Goal: Complete application form

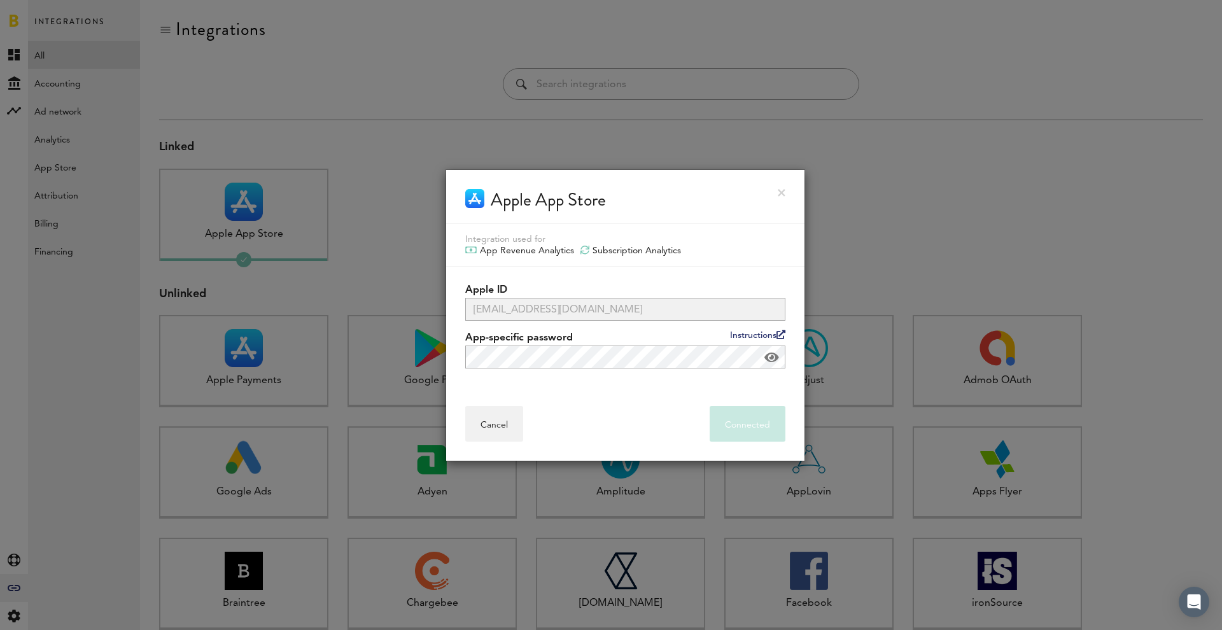
click at [778, 190] on link at bounding box center [781, 193] width 8 height 8
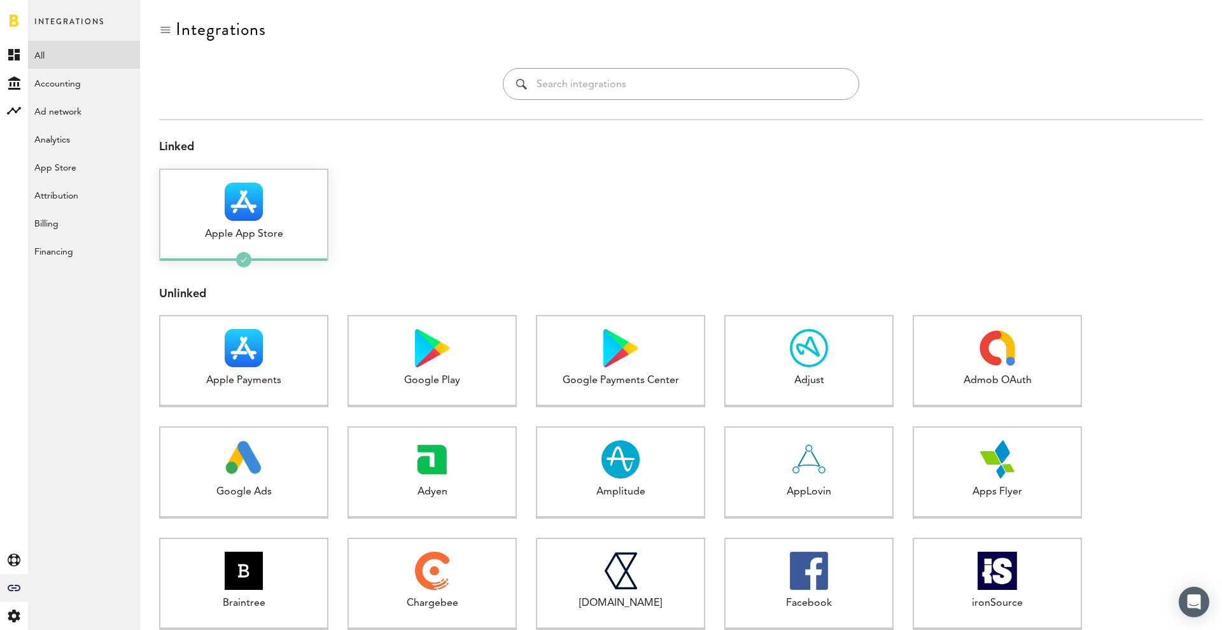
click at [235, 237] on div "Apple App Store" at bounding box center [243, 234] width 167 height 15
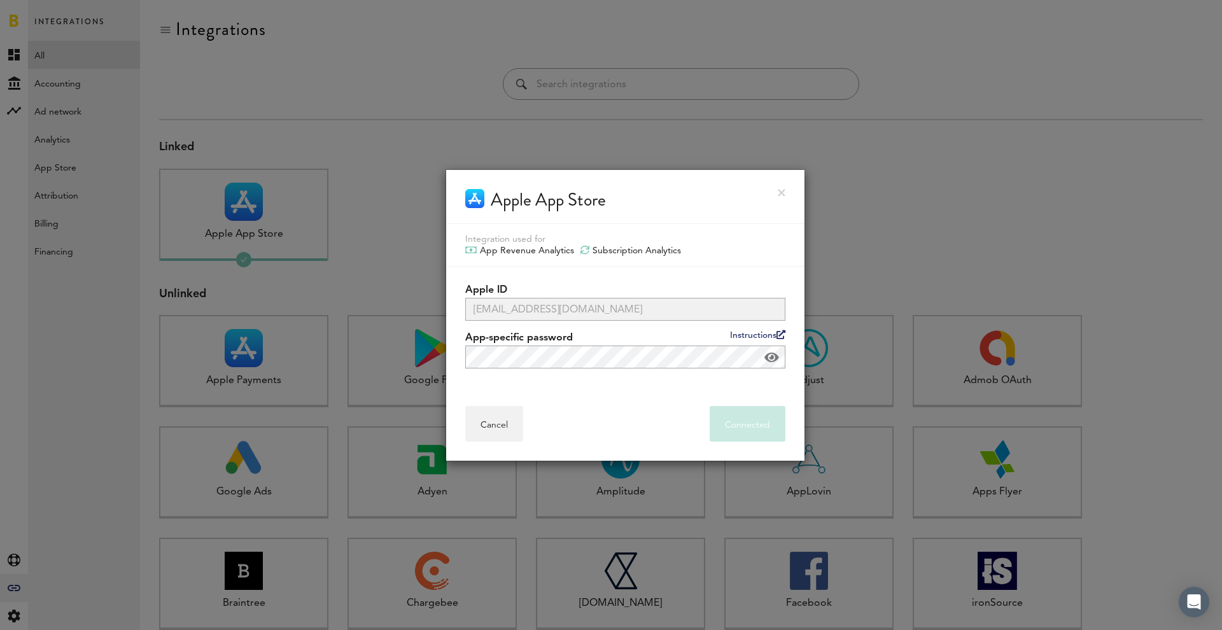
click at [780, 189] on link at bounding box center [781, 193] width 8 height 8
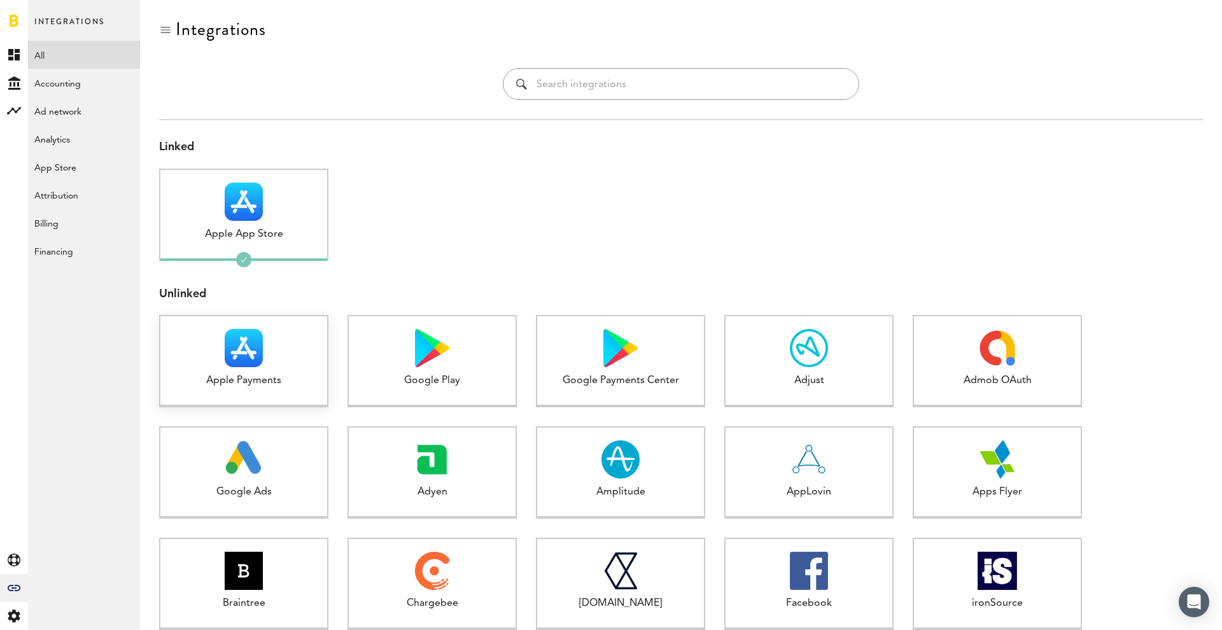
click at [213, 363] on div at bounding box center [243, 348] width 167 height 38
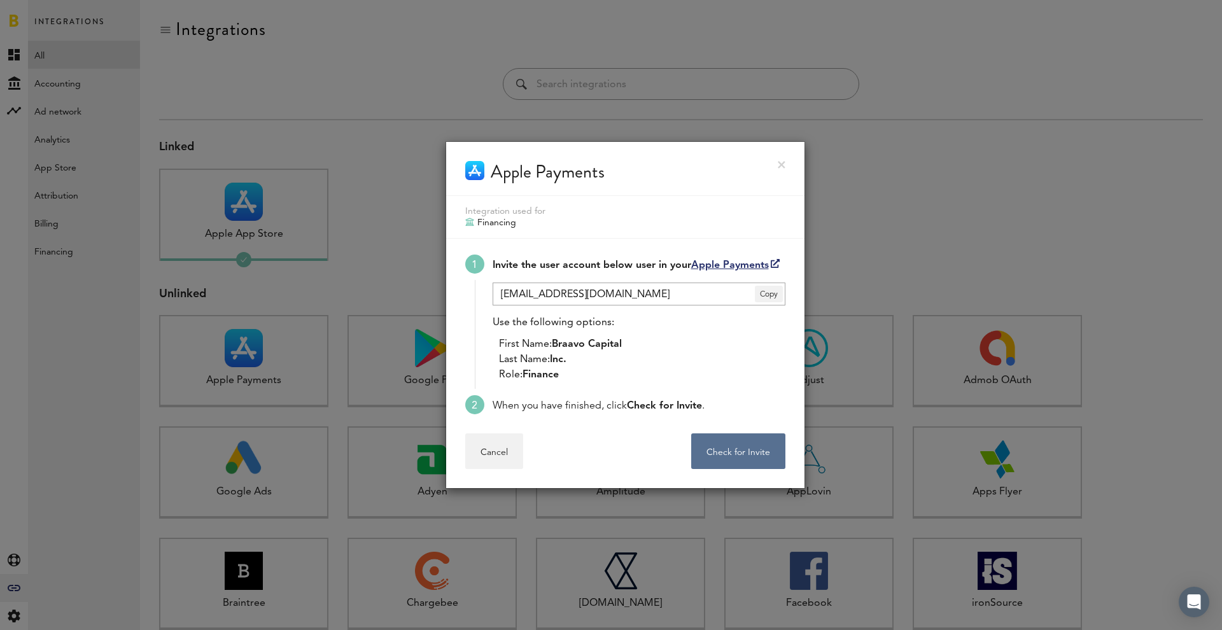
click at [755, 262] on link "Apple Payments" at bounding box center [735, 265] width 88 height 10
click at [772, 291] on span "Copy" at bounding box center [769, 294] width 28 height 17
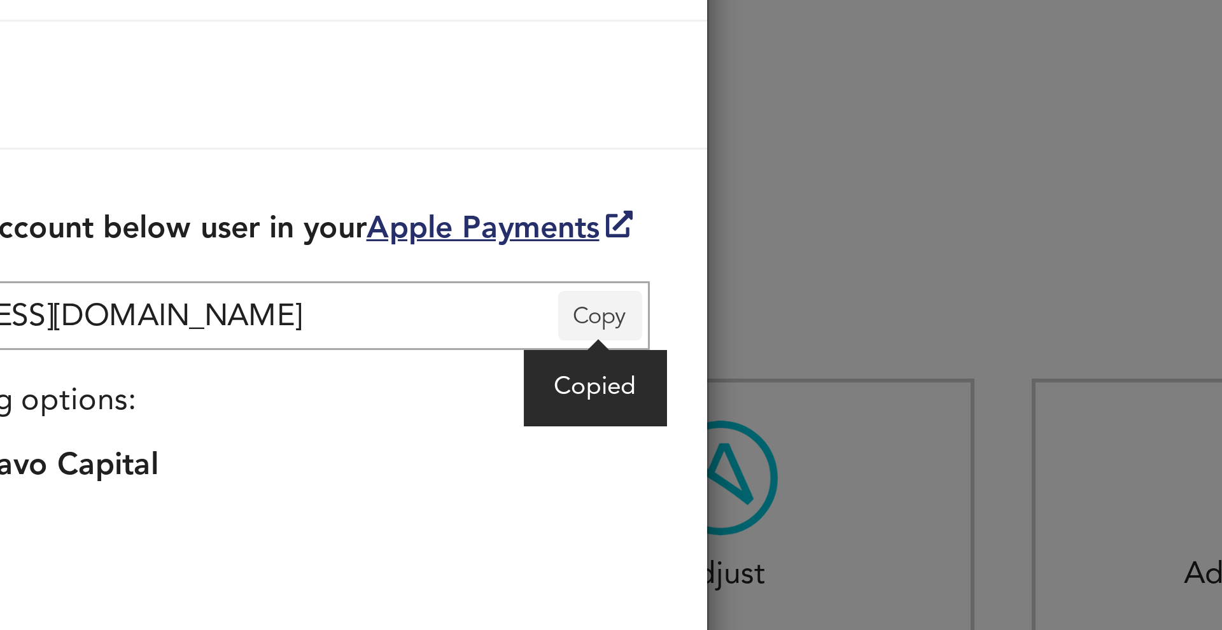
click at [755, 286] on span "Copy" at bounding box center [769, 294] width 28 height 17
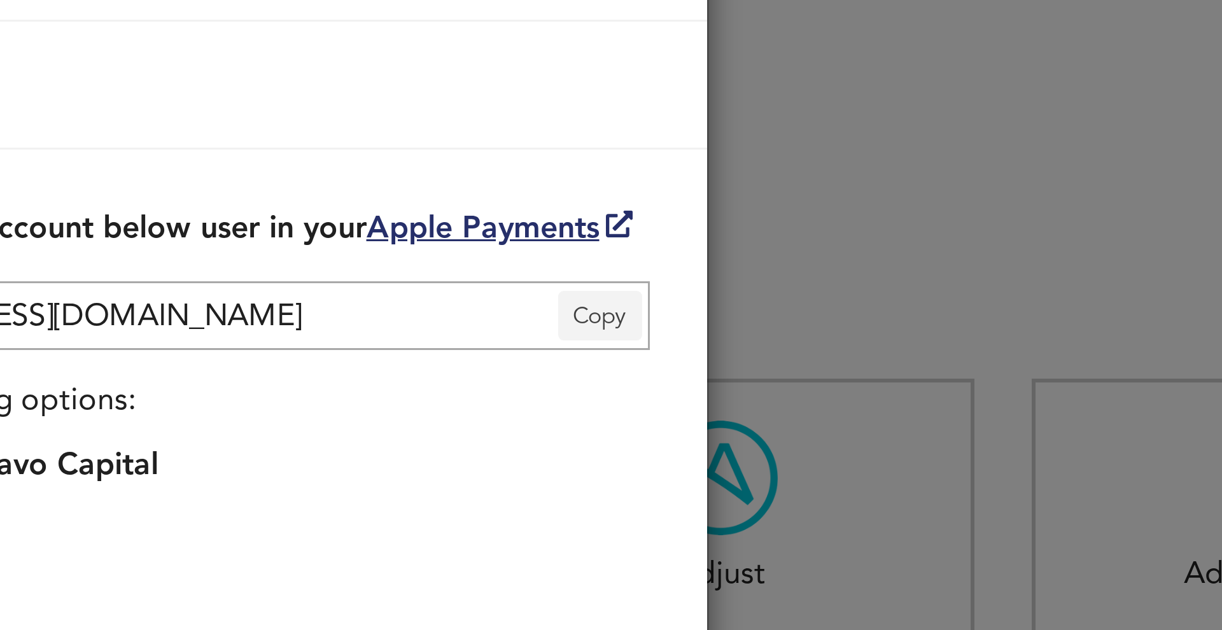
click at [755, 286] on span "Copy" at bounding box center [769, 294] width 28 height 17
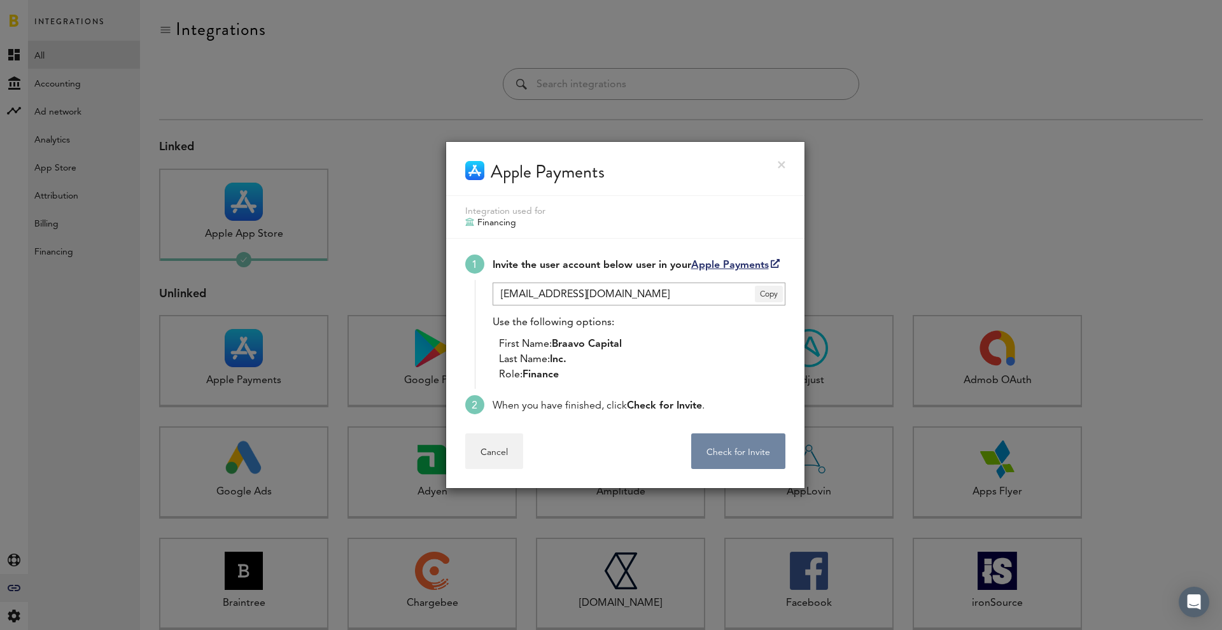
click at [759, 456] on button "Check for Invite . . ." at bounding box center [738, 451] width 94 height 36
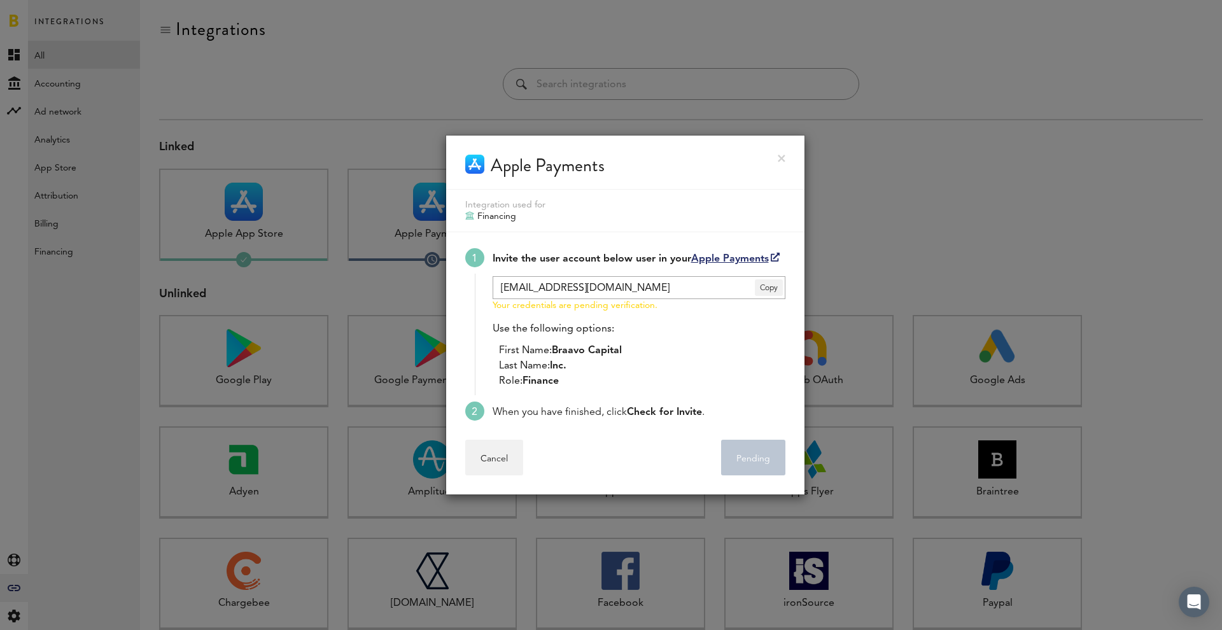
click at [797, 145] on div "Apple Payments" at bounding box center [625, 163] width 358 height 54
click at [786, 157] on div "Apple Payments" at bounding box center [625, 163] width 358 height 54
click at [774, 158] on div "Apple Payments" at bounding box center [625, 163] width 358 height 54
click at [787, 157] on div "Apple Payments" at bounding box center [625, 163] width 358 height 54
click at [781, 157] on link at bounding box center [781, 159] width 8 height 8
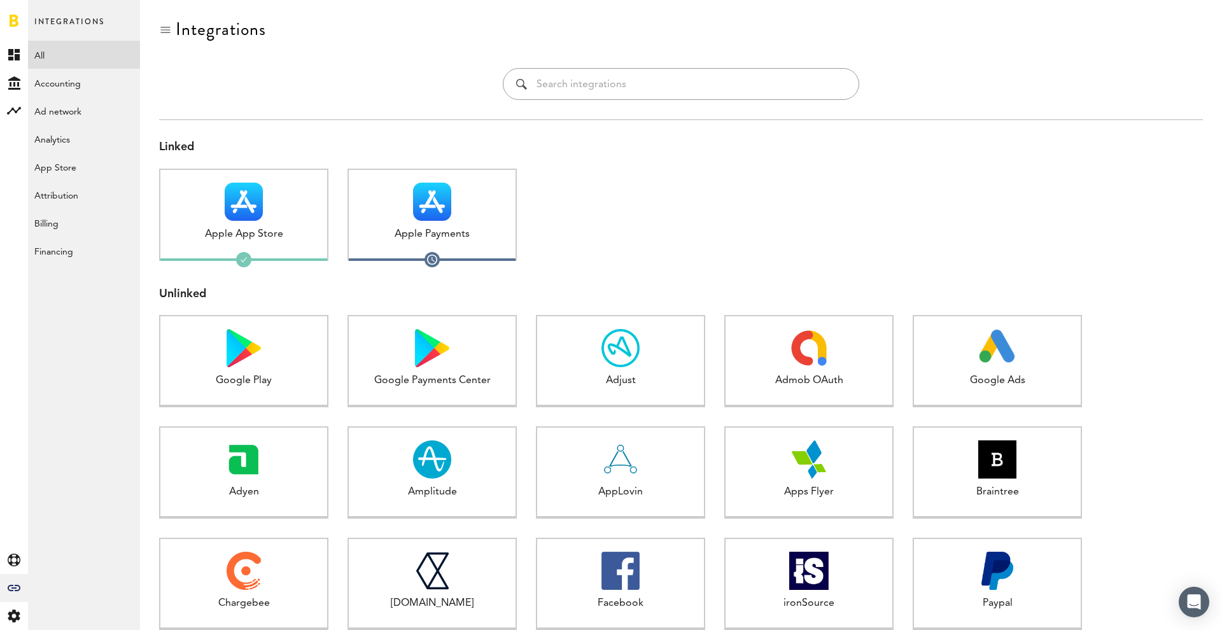
click at [564, 255] on div at bounding box center [620, 224] width 169 height 111
click at [79, 88] on link "Accounting" at bounding box center [84, 83] width 112 height 28
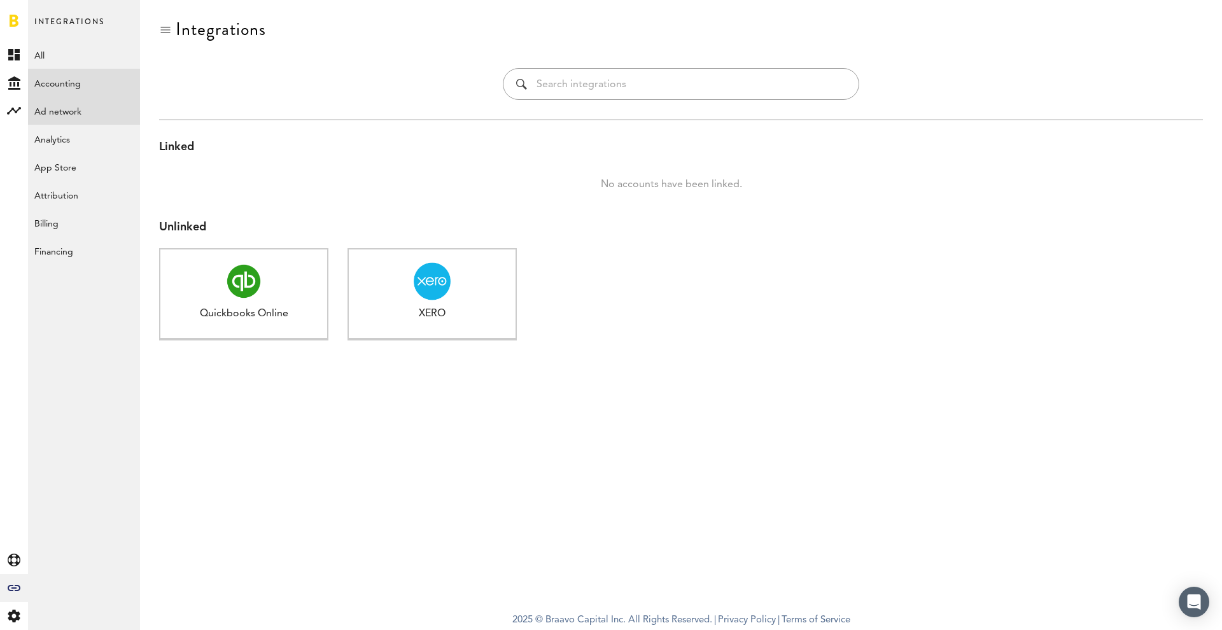
click at [65, 113] on link "Ad network" at bounding box center [84, 111] width 112 height 28
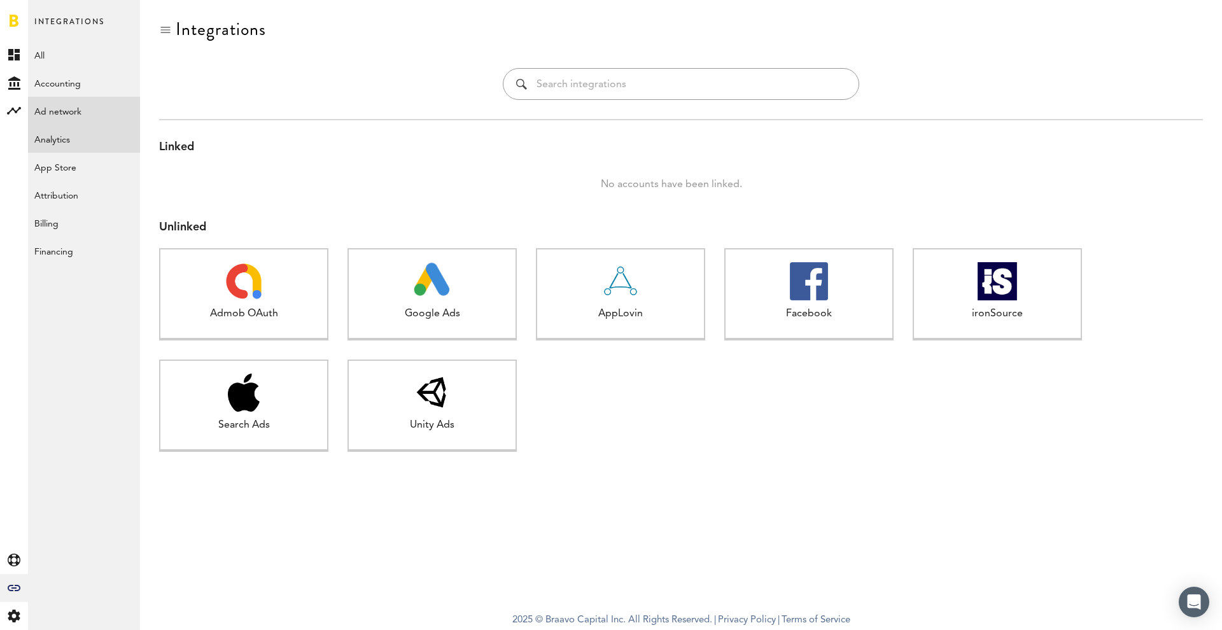
click at [69, 142] on link "Analytics" at bounding box center [84, 139] width 112 height 28
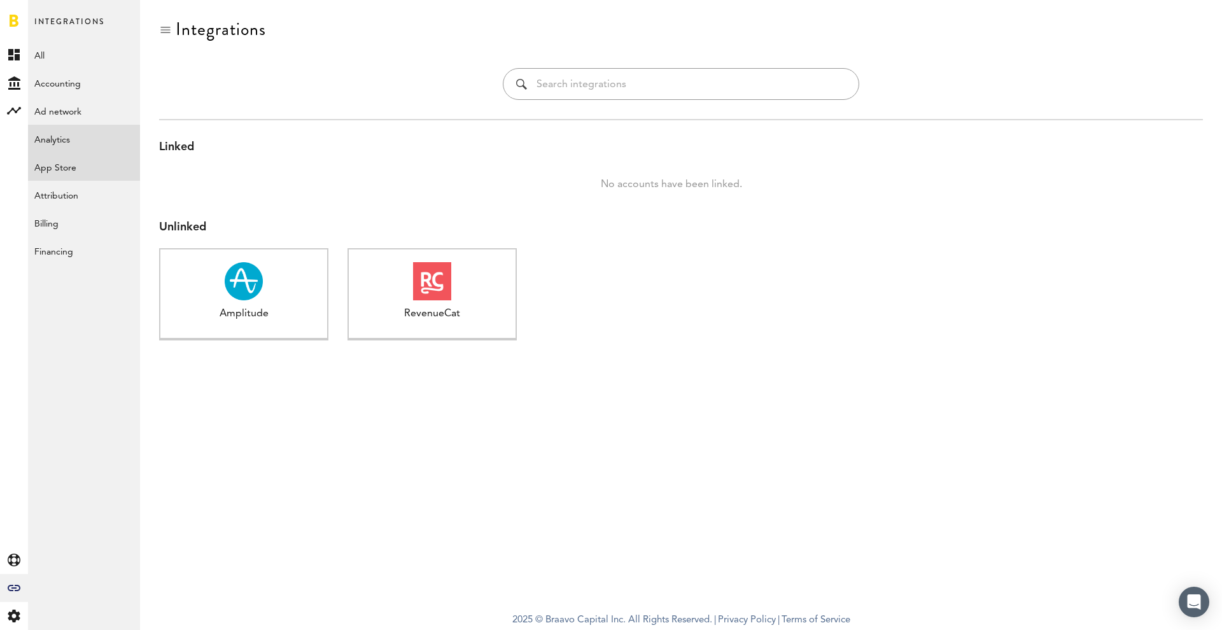
click at [74, 167] on link "App Store" at bounding box center [84, 167] width 112 height 28
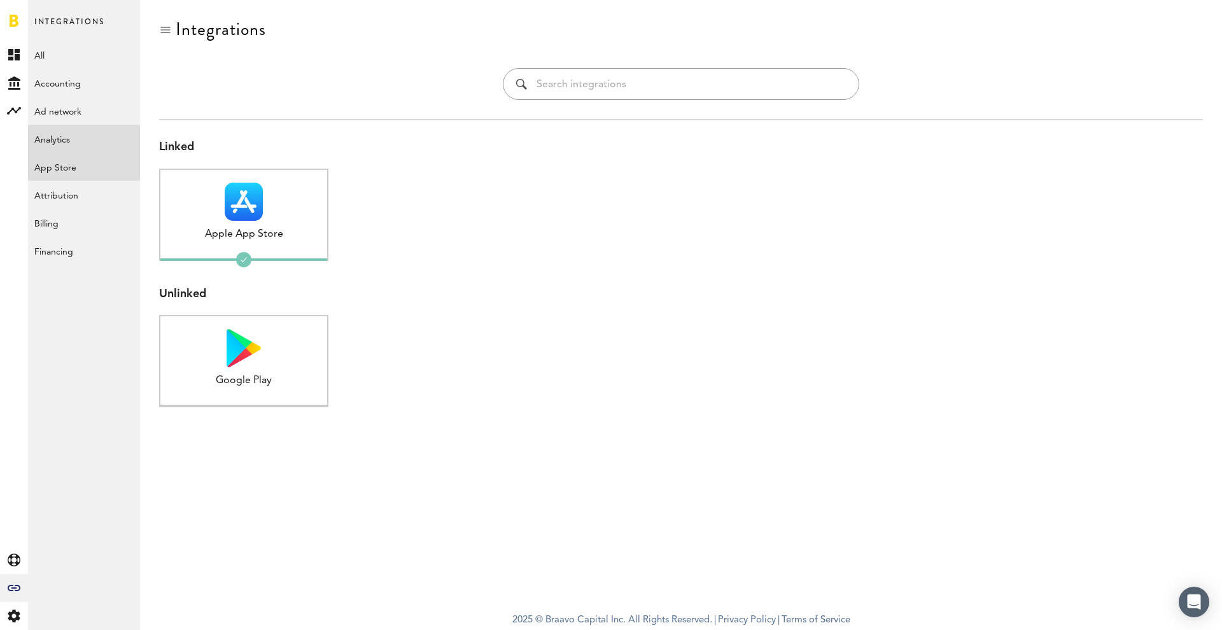
click at [74, 142] on link "Analytics" at bounding box center [84, 139] width 112 height 28
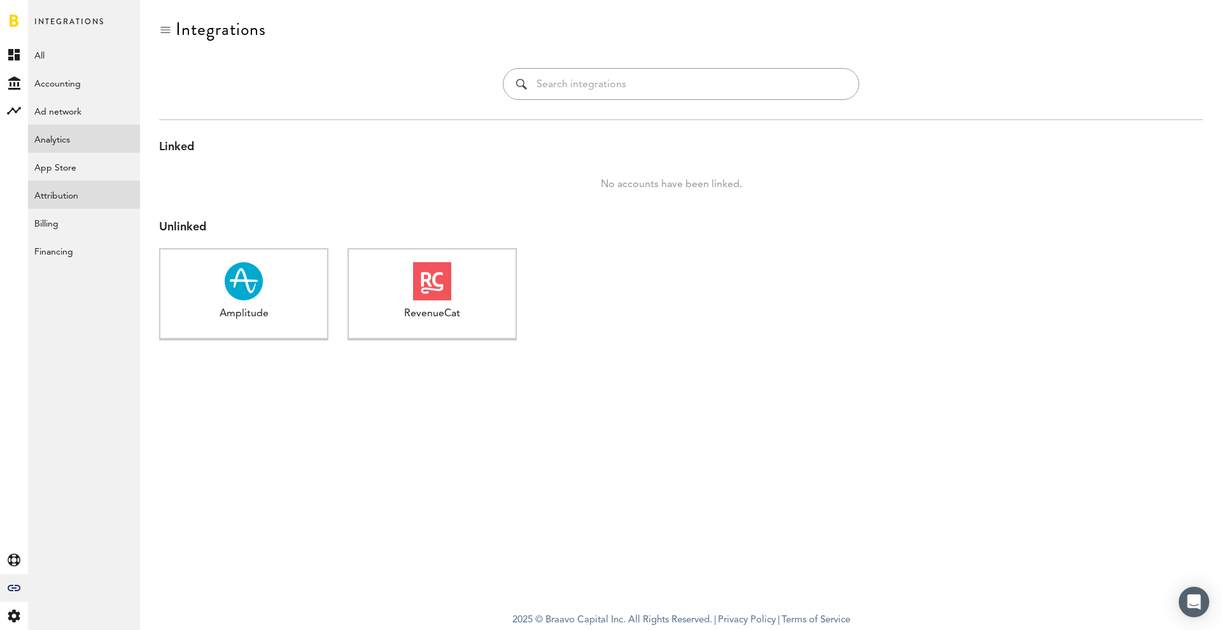
click at [72, 181] on link "Attribution" at bounding box center [84, 195] width 112 height 28
click at [72, 170] on link "App Store" at bounding box center [84, 167] width 112 height 28
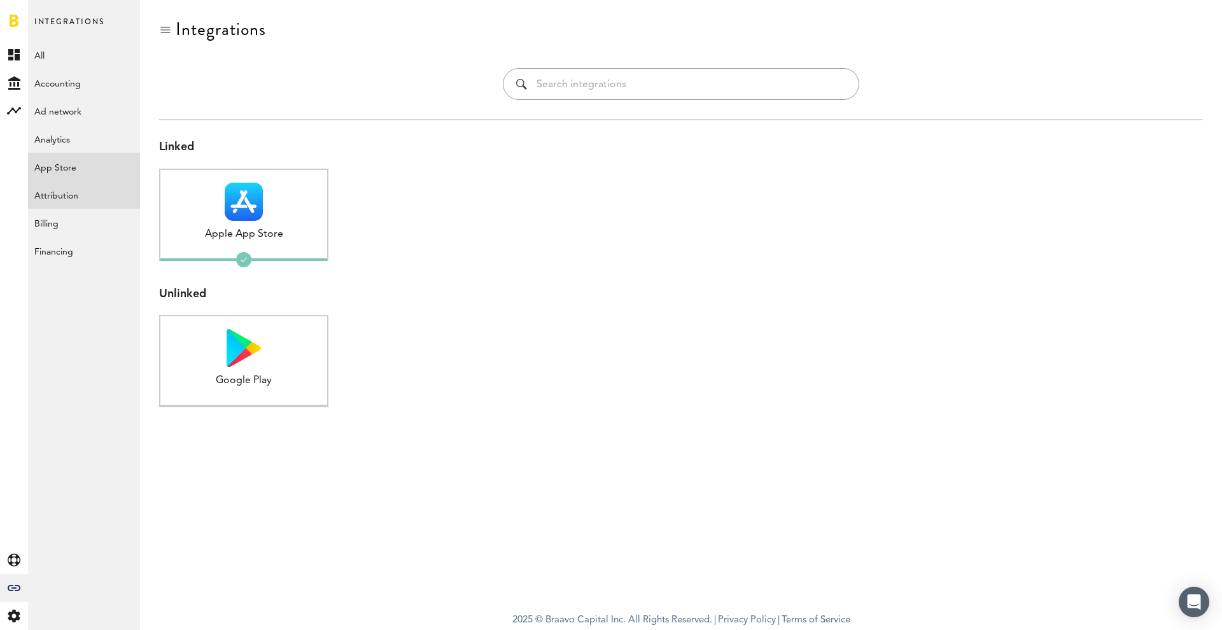
click at [69, 199] on link "Attribution" at bounding box center [84, 195] width 112 height 28
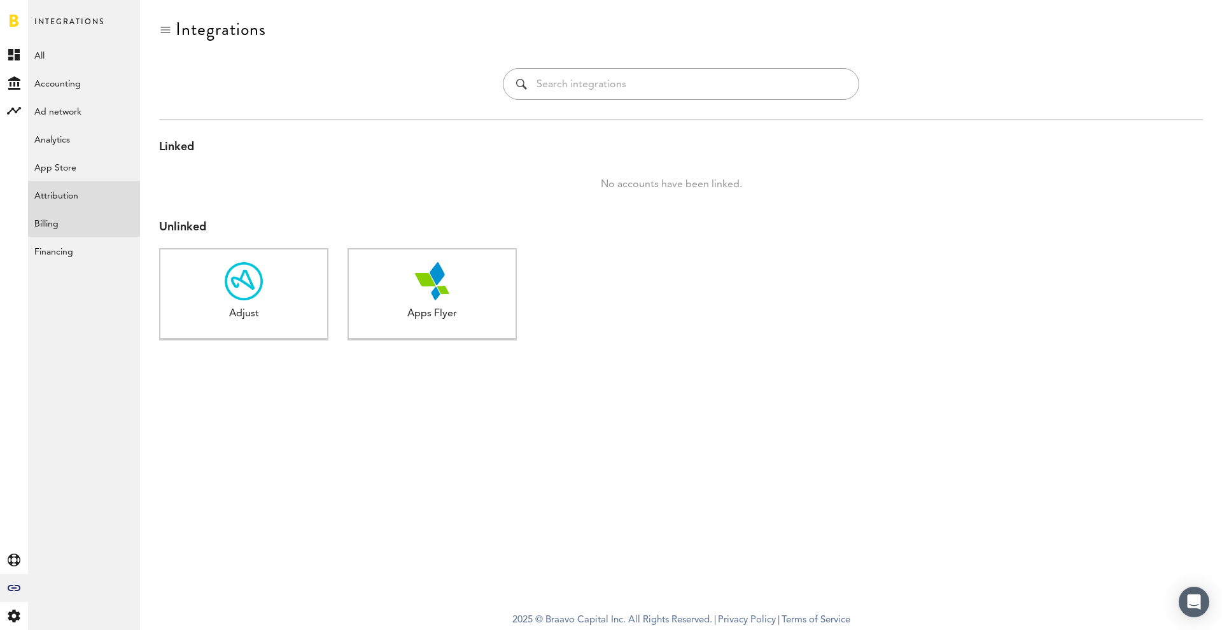
click at [72, 217] on link "Billing" at bounding box center [84, 223] width 112 height 28
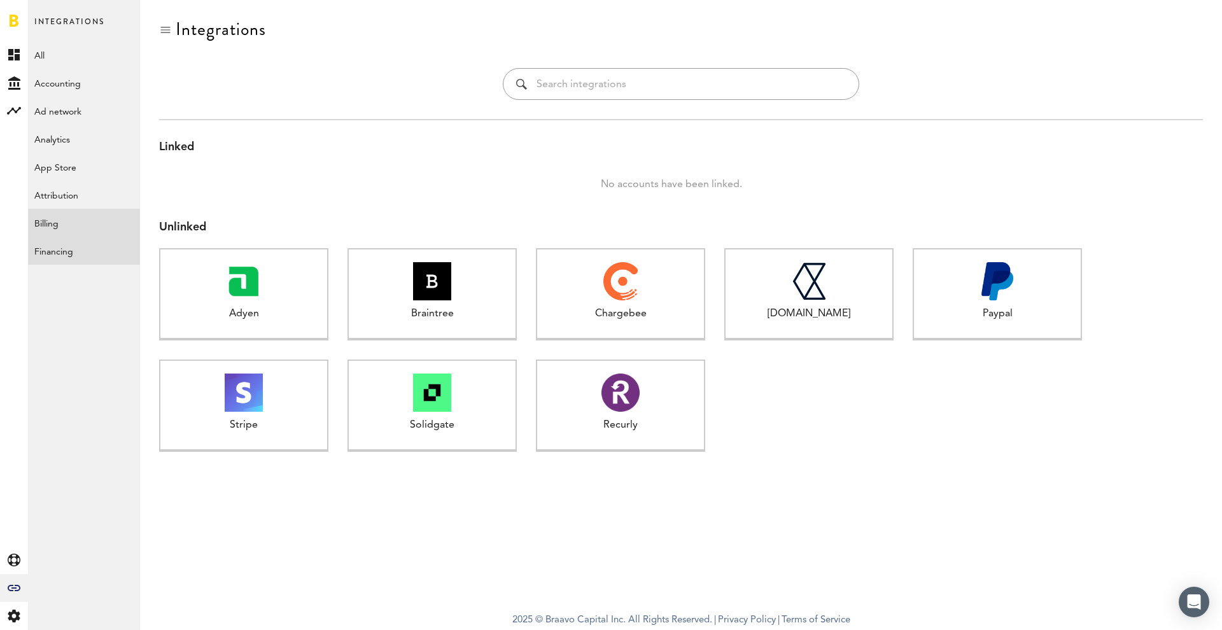
click at [59, 262] on link "Financing" at bounding box center [84, 251] width 112 height 28
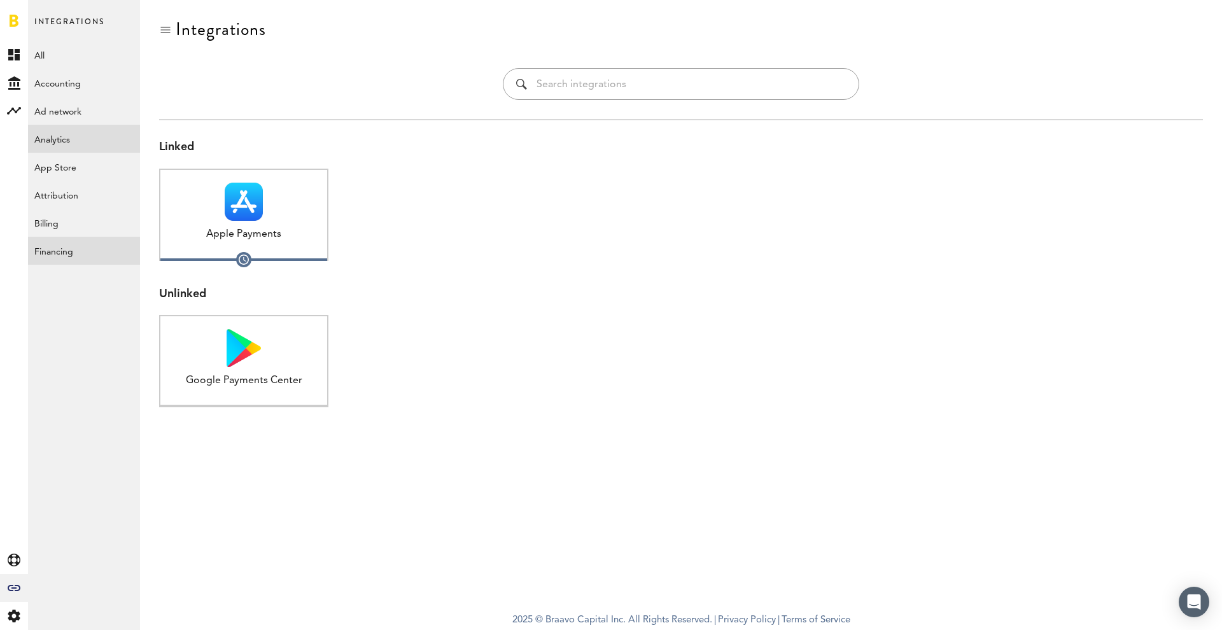
click at [92, 131] on link "Analytics" at bounding box center [84, 139] width 112 height 28
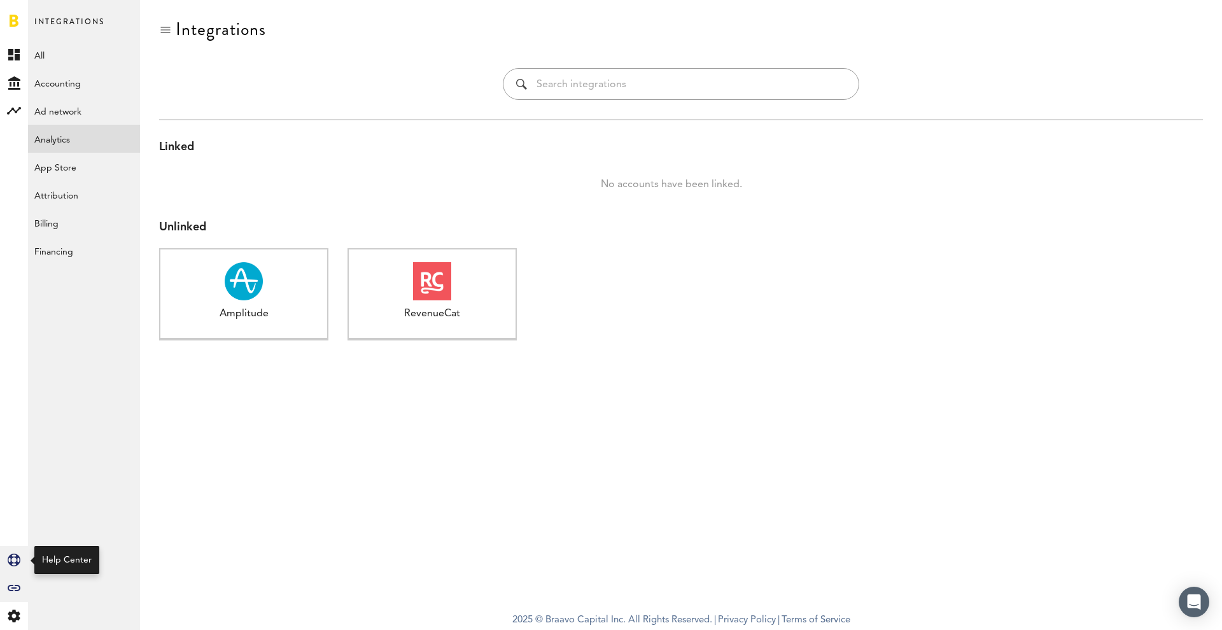
click at [19, 556] on icon at bounding box center [14, 560] width 13 height 13
click at [5, 57] on link "Created with Sketch." at bounding box center [14, 55] width 28 height 28
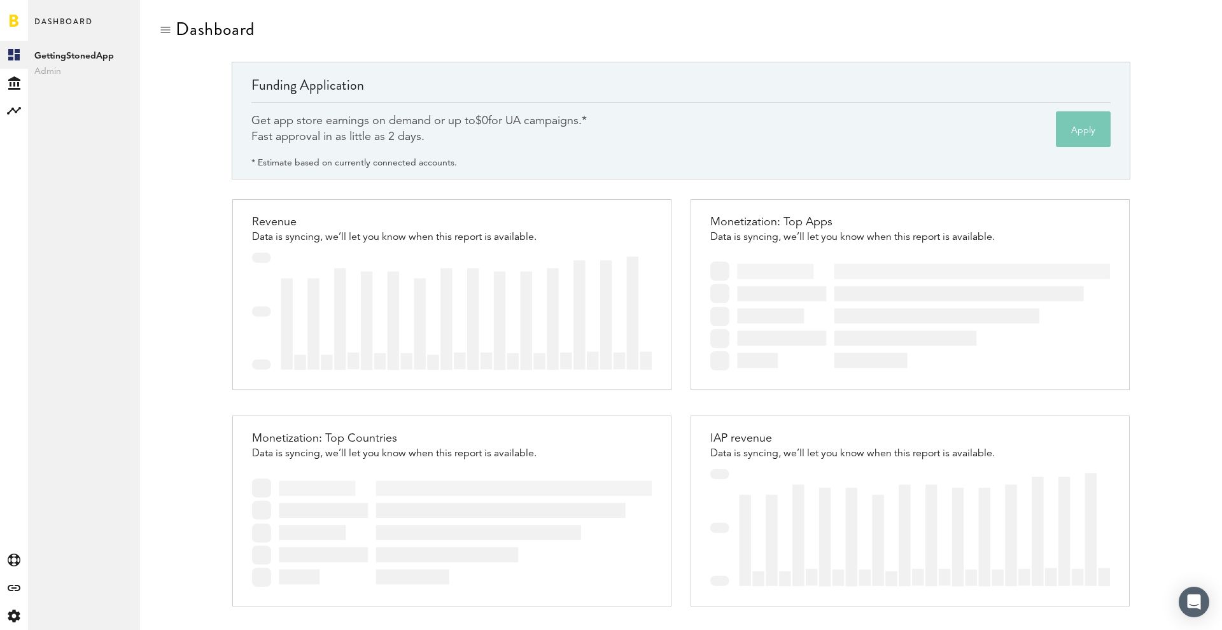
click at [67, 67] on span "Admin" at bounding box center [83, 71] width 99 height 15
click at [50, 69] on span "Admin" at bounding box center [83, 71] width 99 height 15
click at [164, 31] on div at bounding box center [165, 30] width 13 height 13
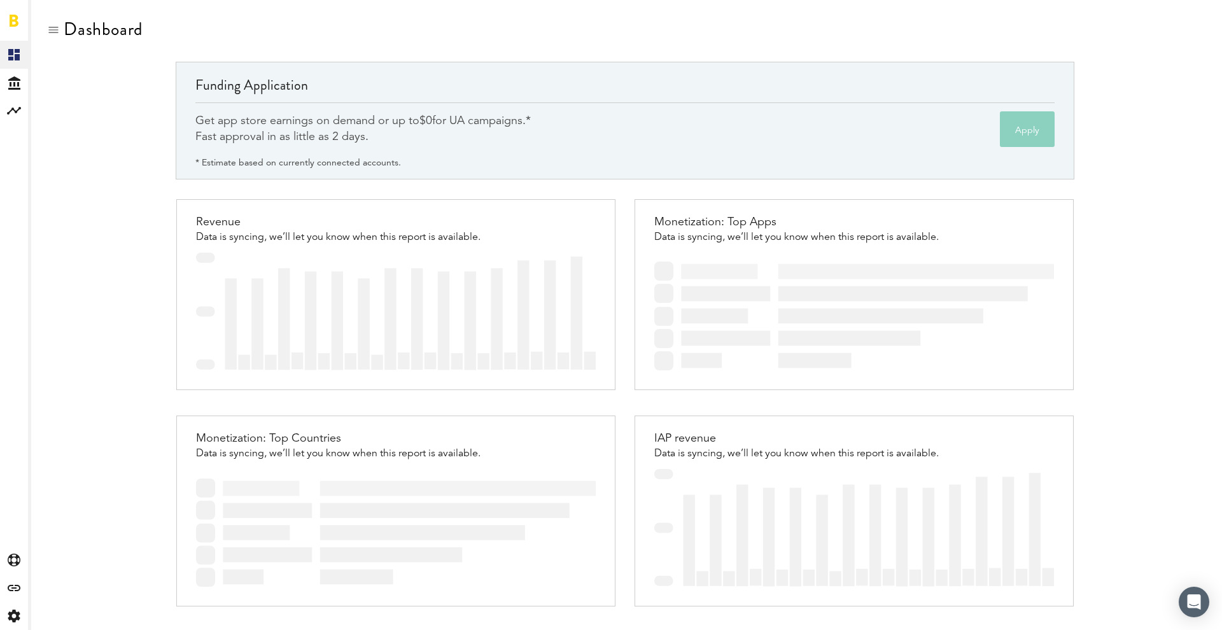
click at [1030, 125] on button "Apply" at bounding box center [1027, 129] width 55 height 36
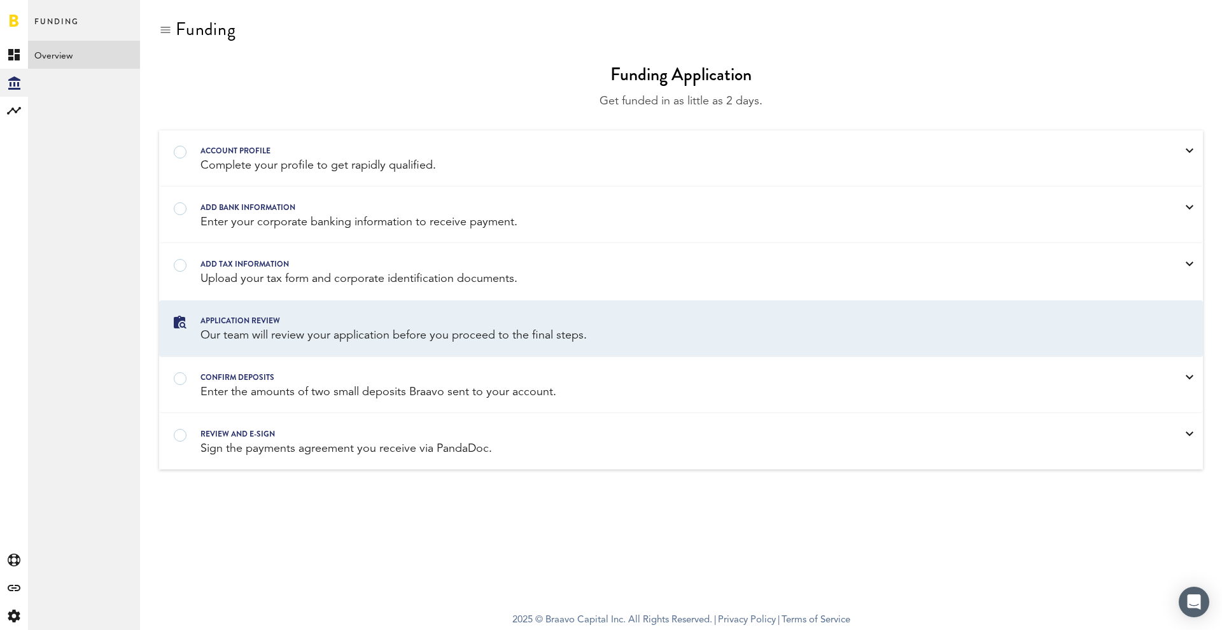
click at [473, 316] on div "Application review" at bounding box center [664, 321] width 928 height 14
click at [316, 168] on div "Complete your profile to get rapidly qualified." at bounding box center [664, 166] width 928 height 16
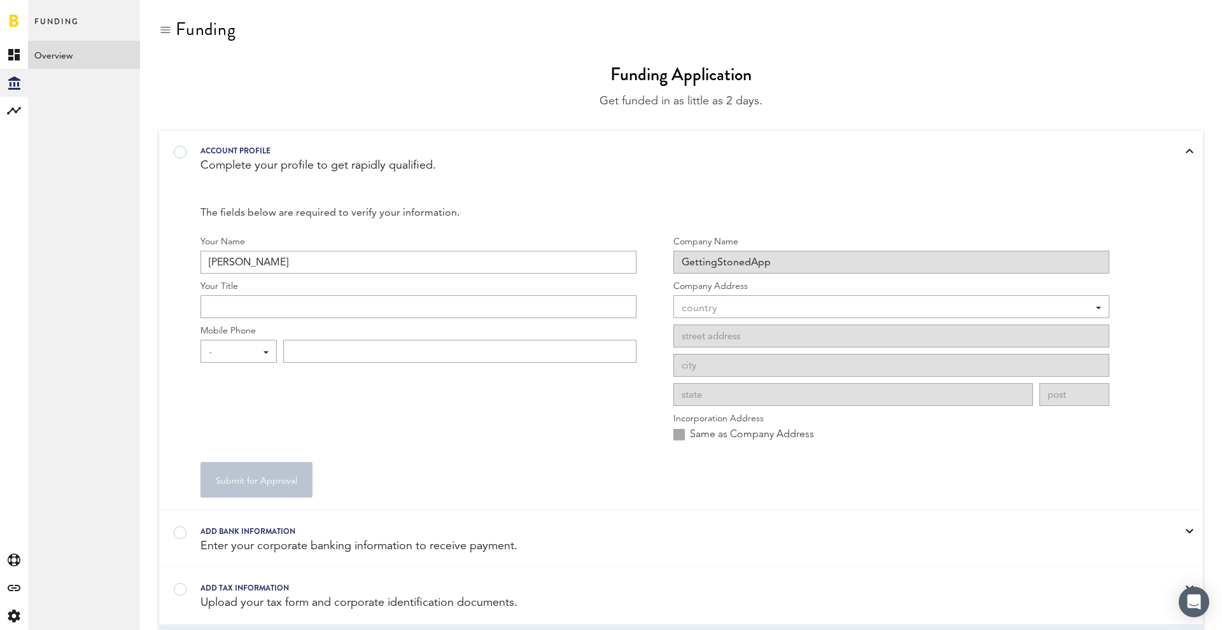
click at [763, 304] on div "country" at bounding box center [884, 309] width 407 height 22
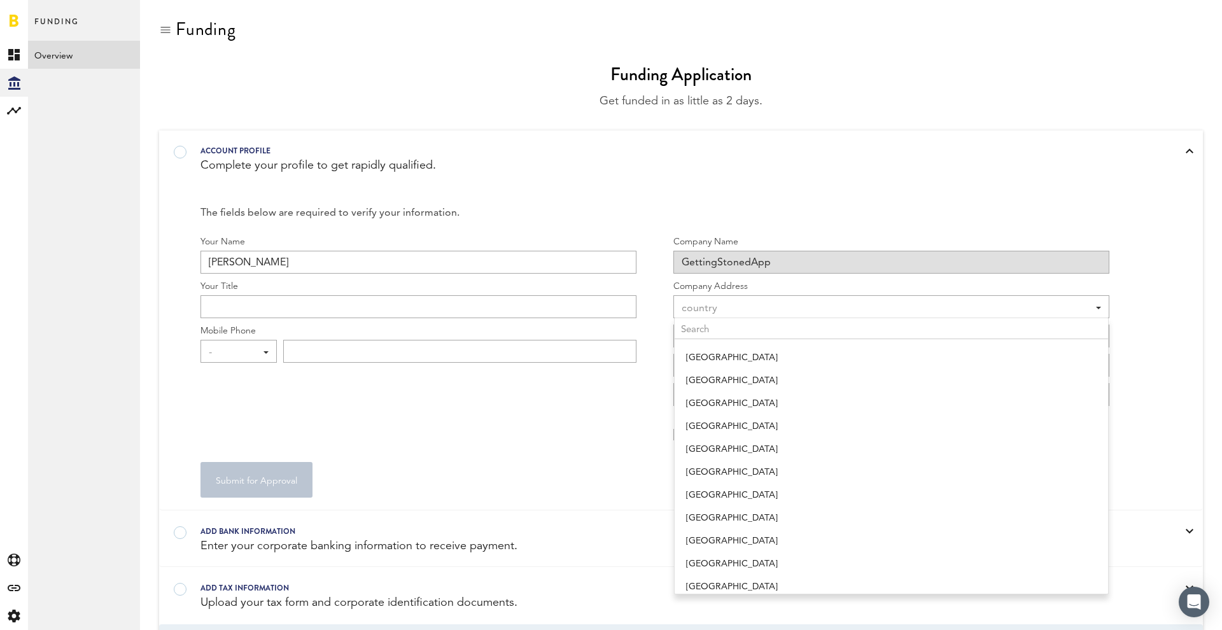
click at [762, 143] on div "Account profile Complete your profile to get rapidly qualified." at bounding box center [681, 158] width 1042 height 55
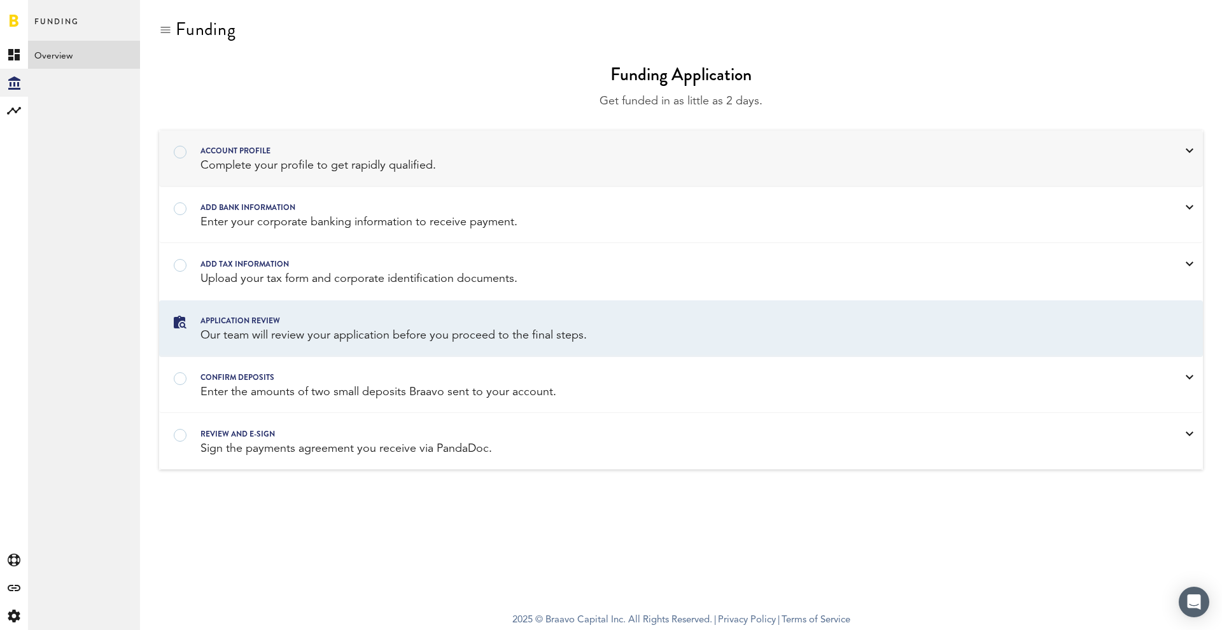
click at [513, 173] on div "Complete your profile to get rapidly qualified." at bounding box center [664, 166] width 928 height 16
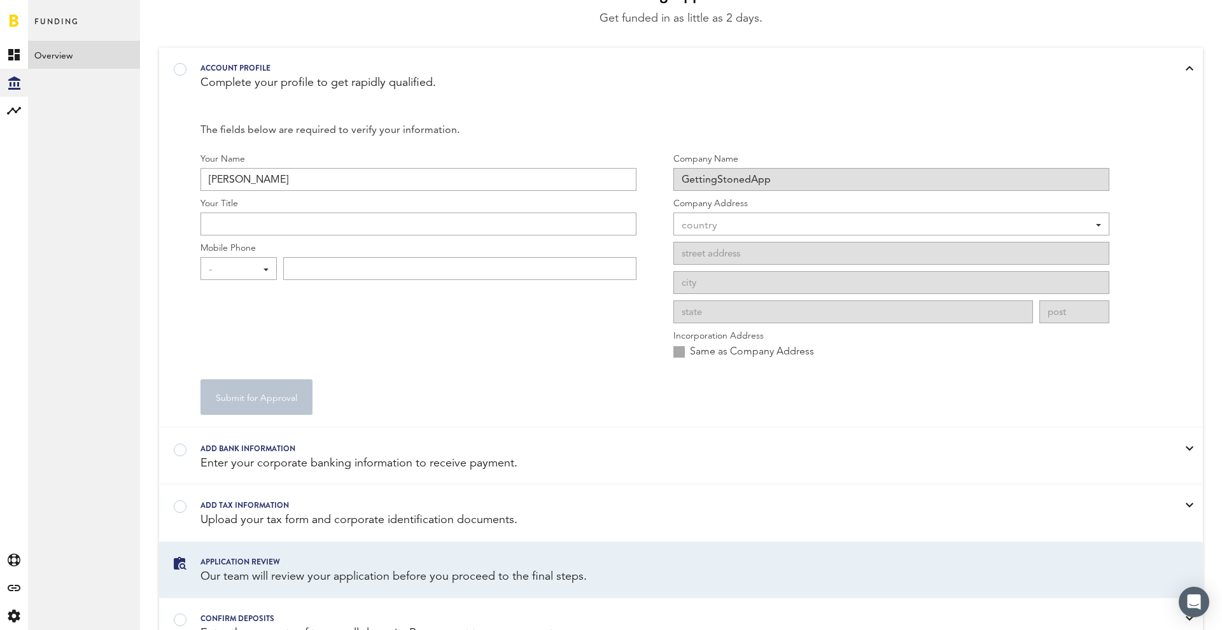
scroll to position [92, 0]
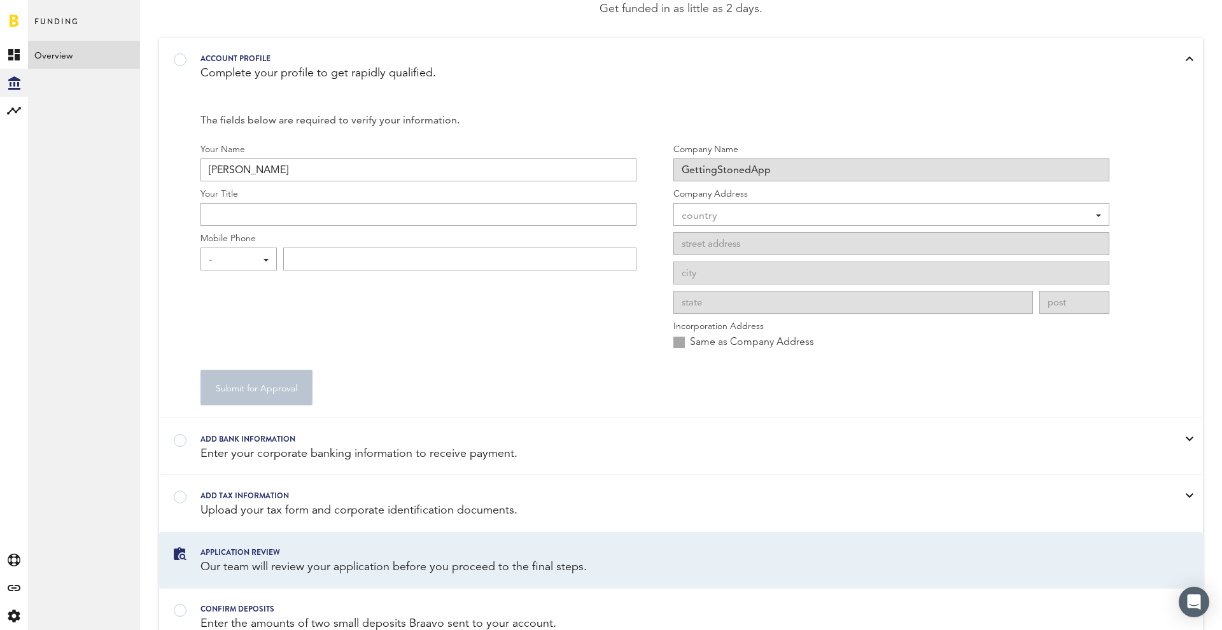
click at [289, 443] on div "Add bank information" at bounding box center [664, 439] width 928 height 14
click at [228, 444] on div "Add bank information" at bounding box center [664, 439] width 928 height 14
click at [200, 432] on div at bounding box center [664, 432] width 928 height 0
type input "Founder"
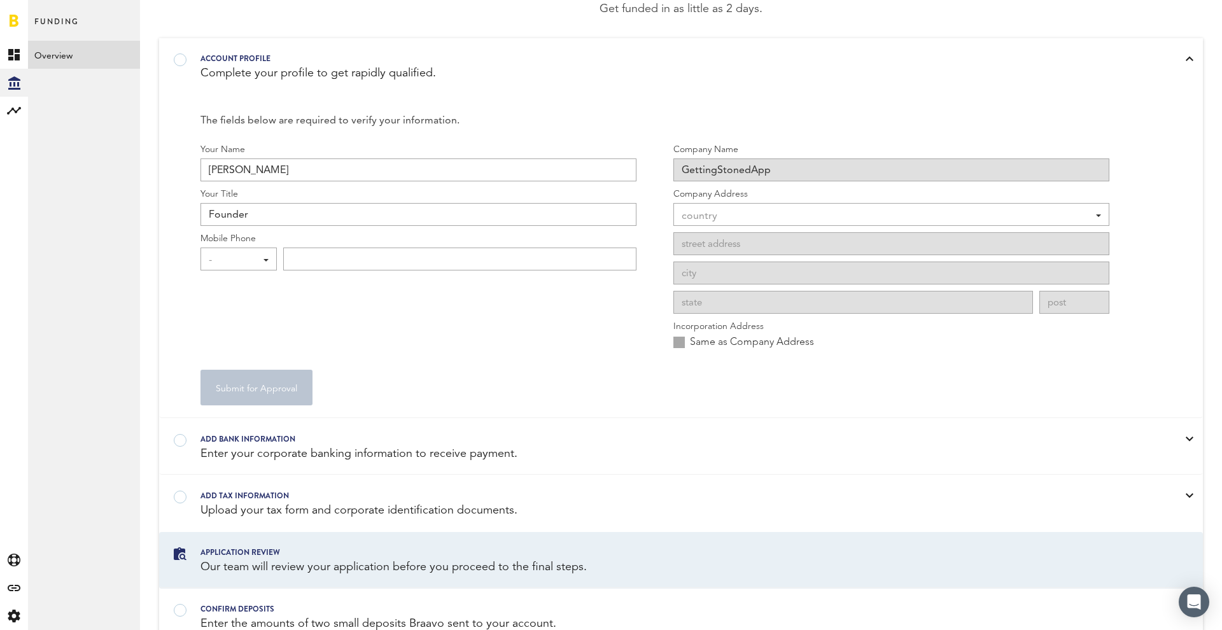
click at [232, 257] on div "-" at bounding box center [232, 260] width 47 height 22
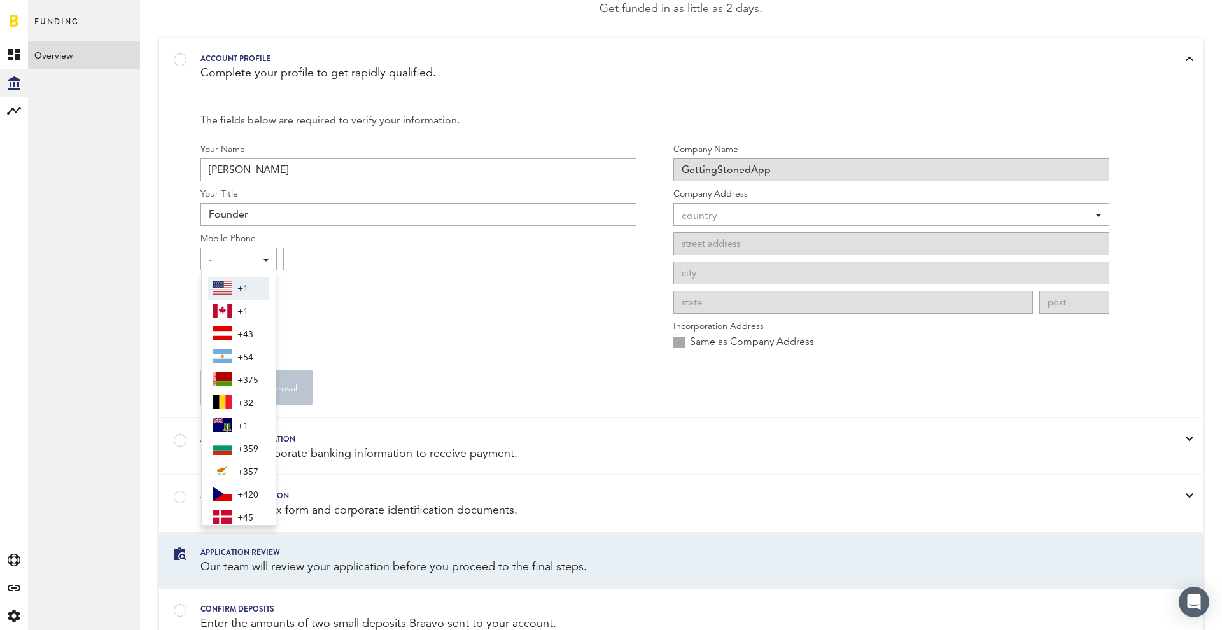
click at [239, 289] on span "+1" at bounding box center [250, 289] width 27 height 22
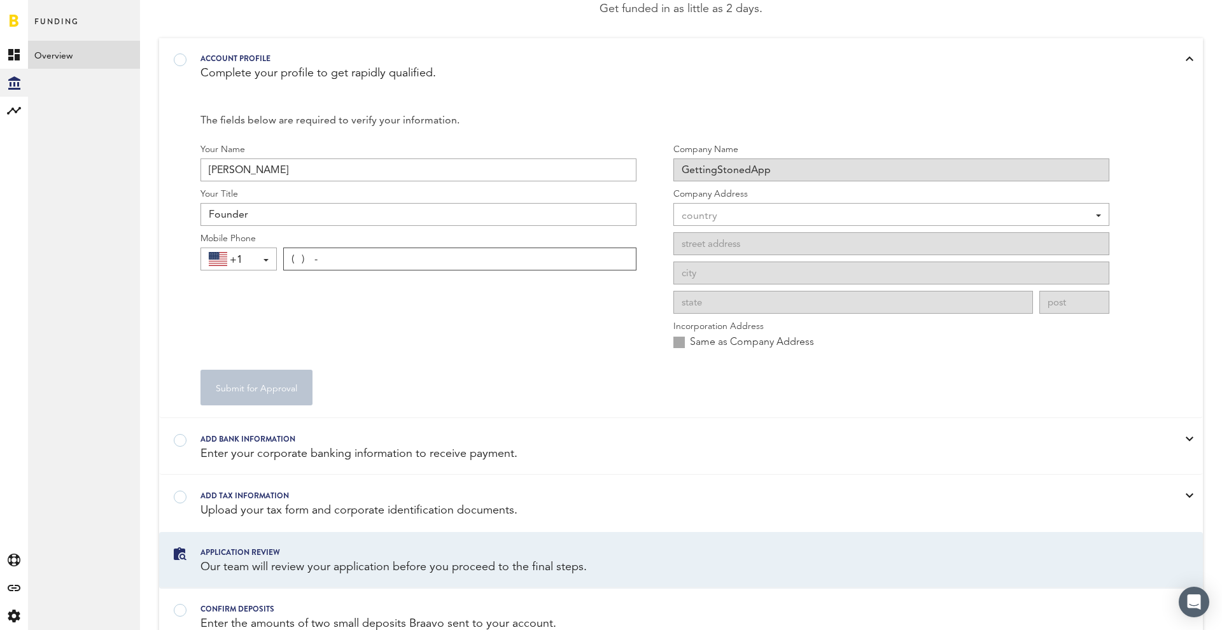
click at [326, 263] on input "( ) -" at bounding box center [459, 259] width 353 height 23
click at [620, 256] on input "( ) -" at bounding box center [459, 259] width 353 height 23
type input "[PHONE_NUMBER]"
click at [761, 224] on div "country" at bounding box center [884, 217] width 407 height 22
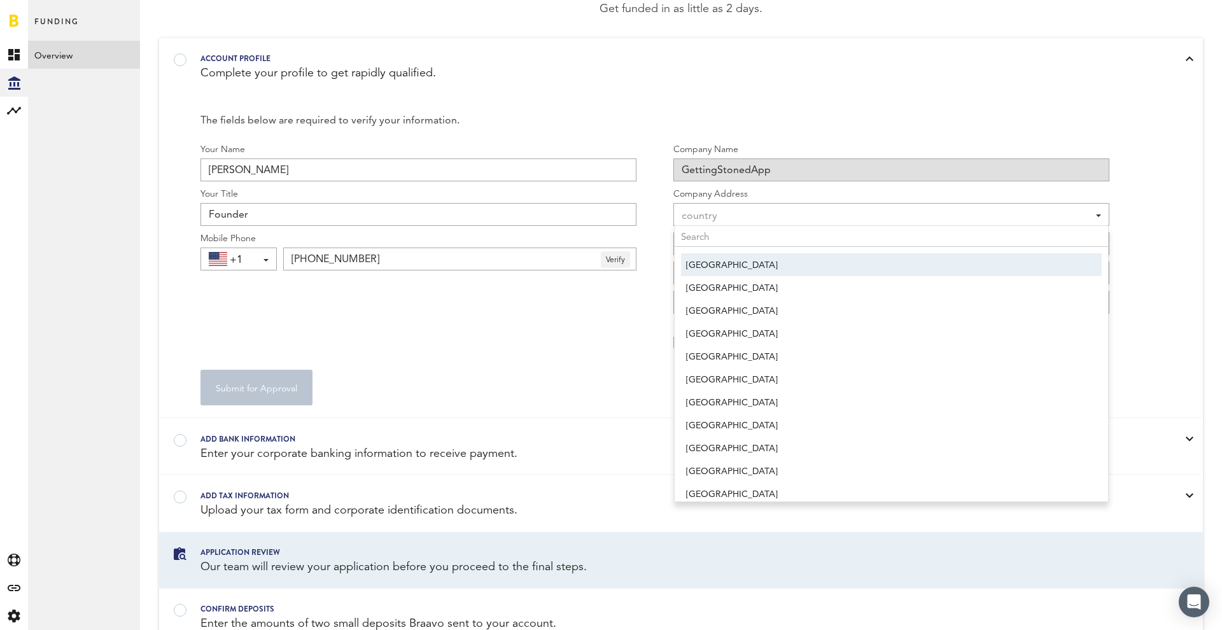
click at [738, 262] on span "[GEOGRAPHIC_DATA]" at bounding box center [891, 266] width 410 height 22
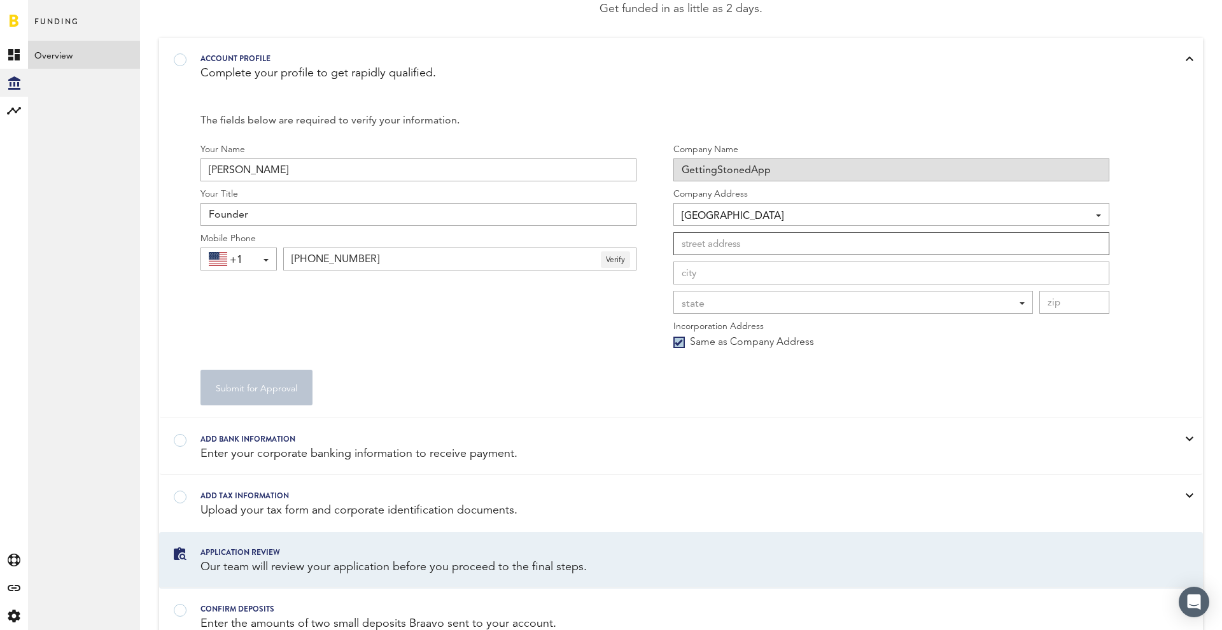
click at [1094, 245] on input at bounding box center [891, 243] width 436 height 23
type input "[STREET_ADDRESS]"
type input "[PERSON_NAME][GEOGRAPHIC_DATA]"
type input "48108"
click at [719, 293] on div "state" at bounding box center [846, 304] width 330 height 22
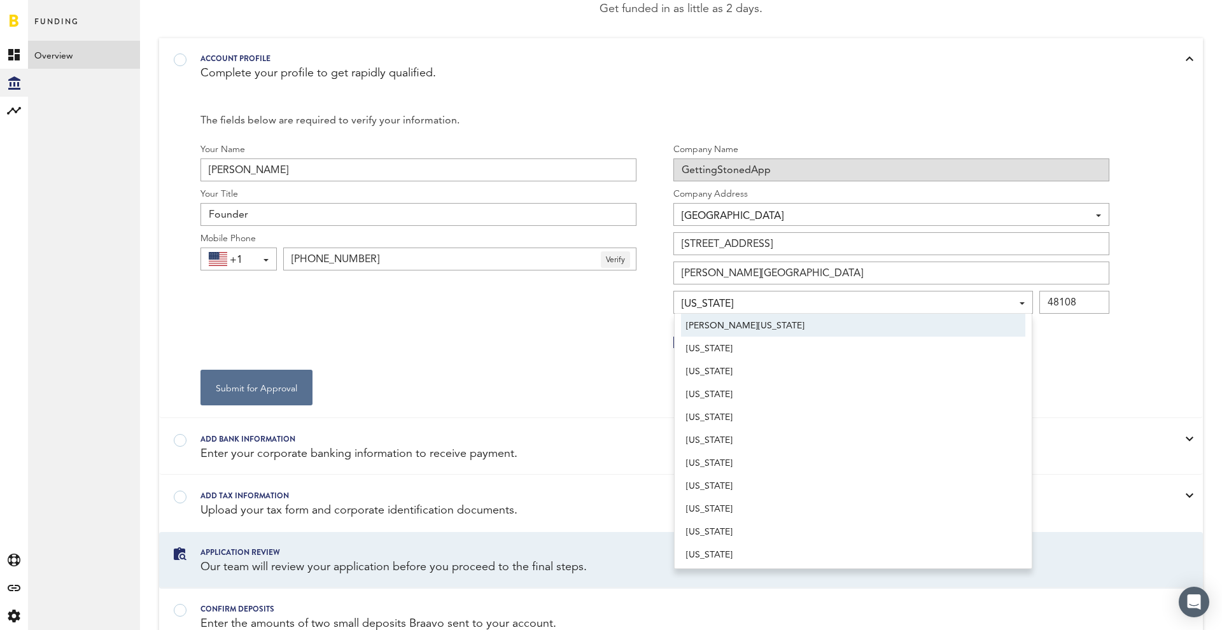
scroll to position [540, 0]
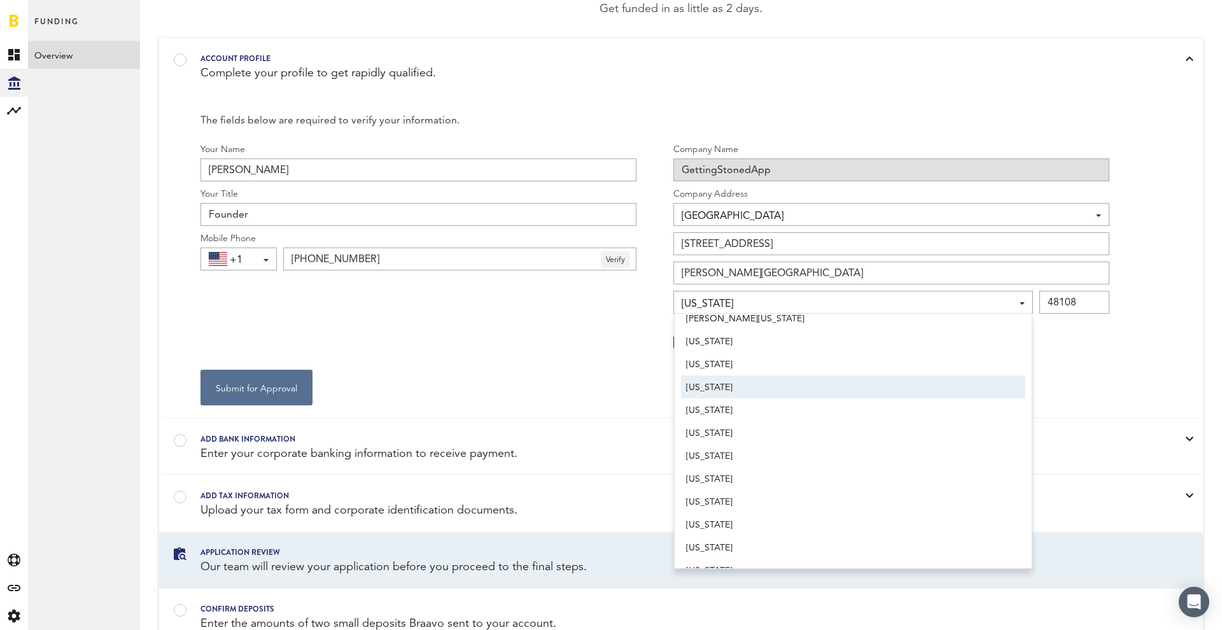
click at [729, 389] on span "[US_STATE]" at bounding box center [853, 388] width 334 height 22
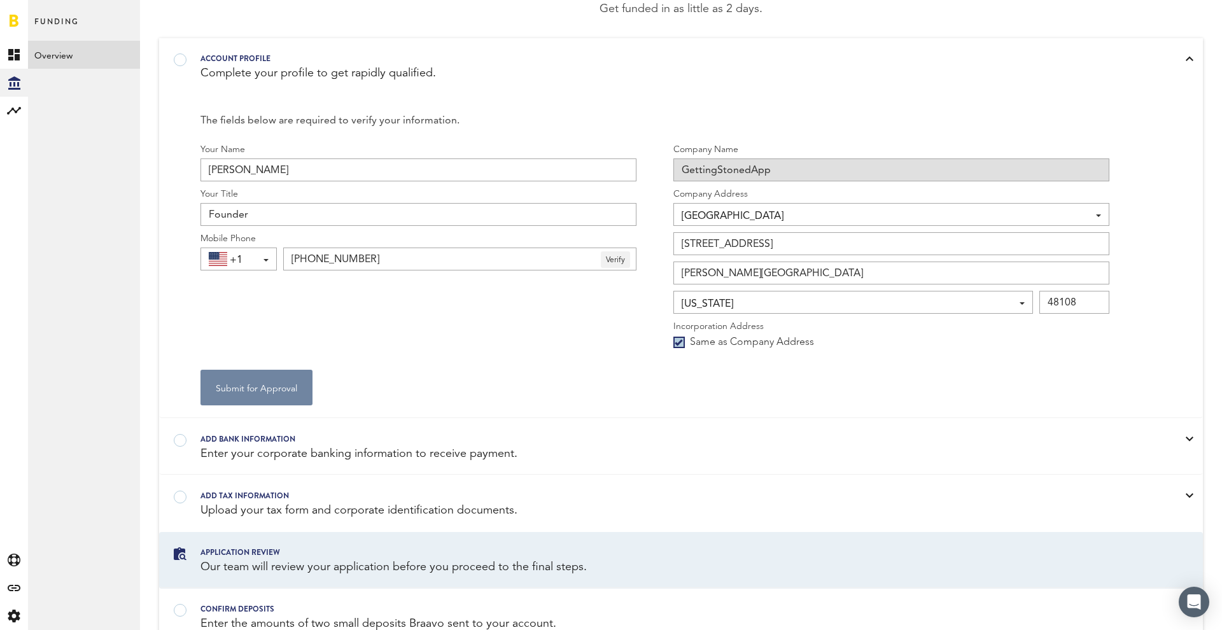
click at [252, 387] on button "Submit for Approval" at bounding box center [256, 388] width 112 height 36
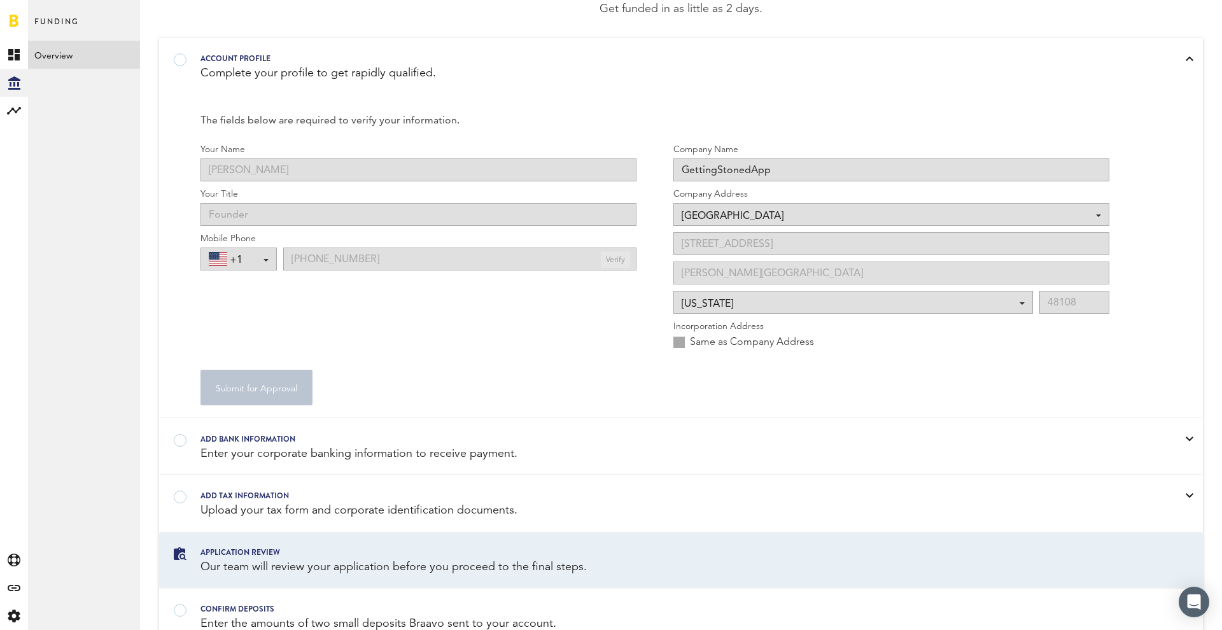
scroll to position [76, 0]
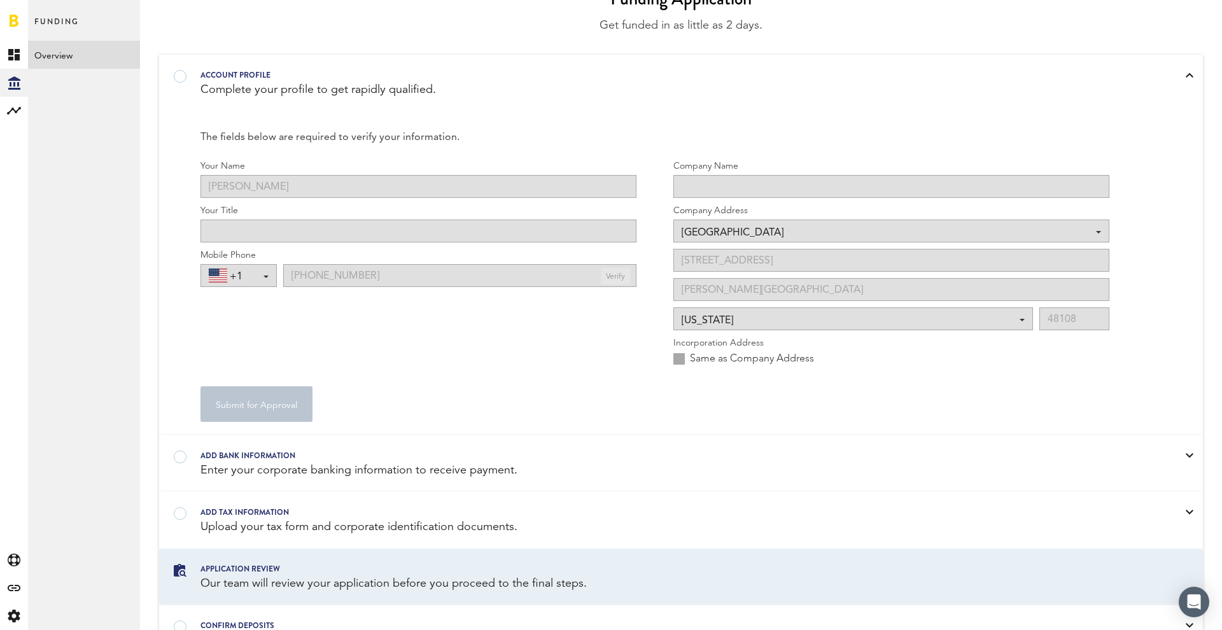
type input "Founder"
type input "GettingStonedApp"
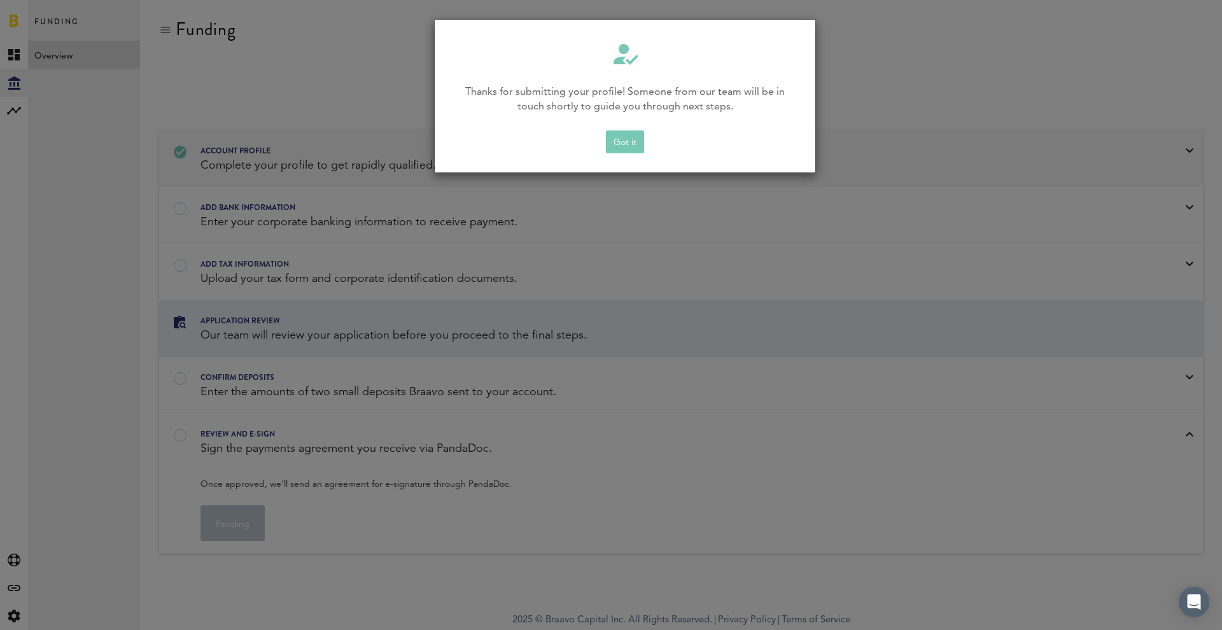
scroll to position [0, 0]
click at [627, 139] on button "Got it" at bounding box center [625, 141] width 38 height 23
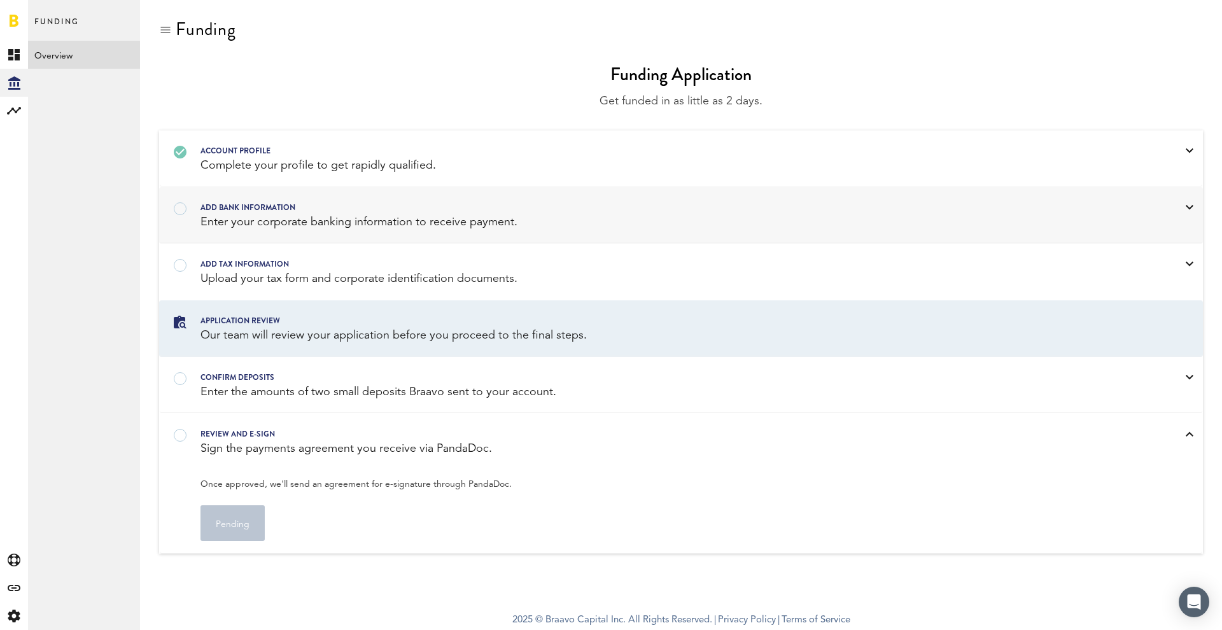
click at [275, 217] on div "Enter your corporate banking information to receive payment." at bounding box center [664, 222] width 928 height 16
